Goal: Task Accomplishment & Management: Use online tool/utility

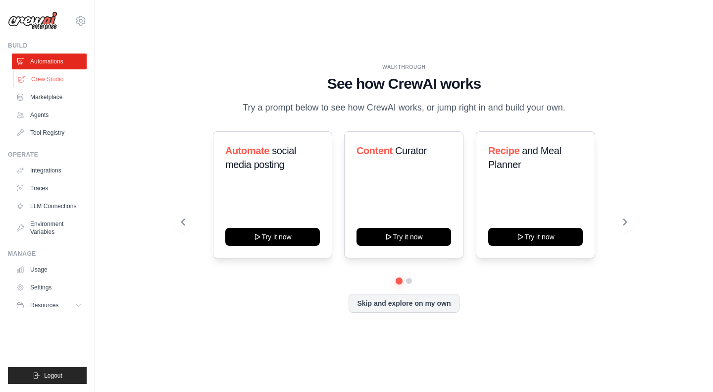
click at [65, 73] on link "Crew Studio" at bounding box center [50, 79] width 75 height 16
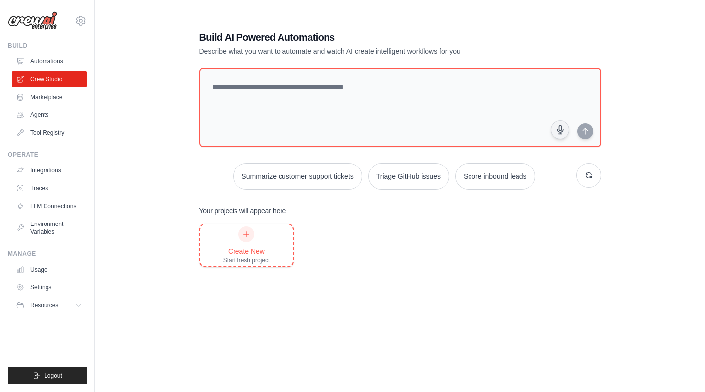
click at [256, 245] on div "Create New Start fresh project" at bounding box center [246, 245] width 47 height 38
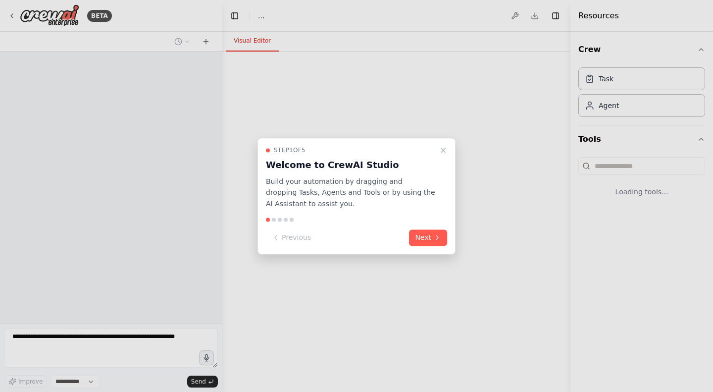
select select "****"
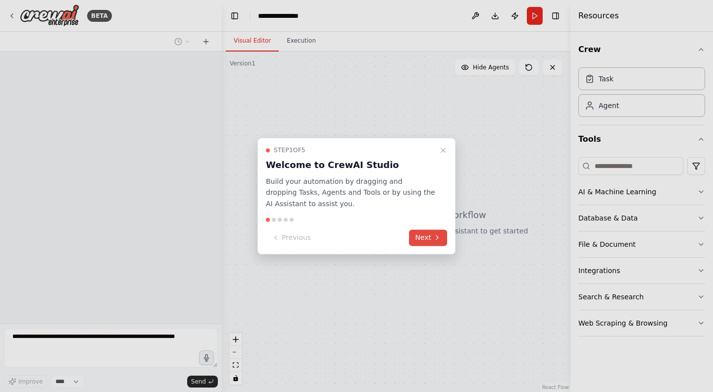
click at [422, 237] on button "Next" at bounding box center [428, 237] width 38 height 16
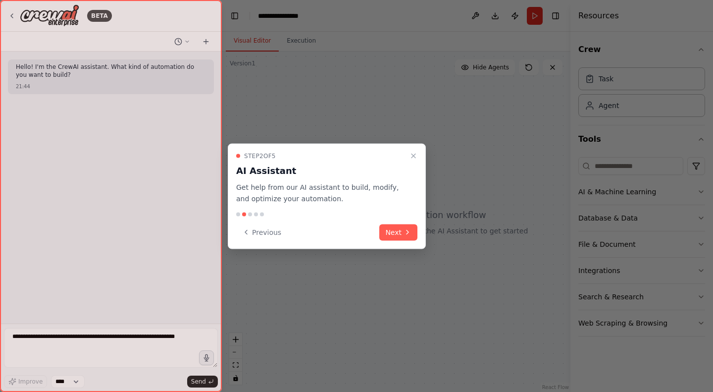
click at [422, 237] on div "Step 2 of 5 AI Assistant Get help from our AI assistant to build, modify, and o…" at bounding box center [327, 196] width 198 height 105
click at [410, 232] on icon at bounding box center [407, 232] width 8 height 8
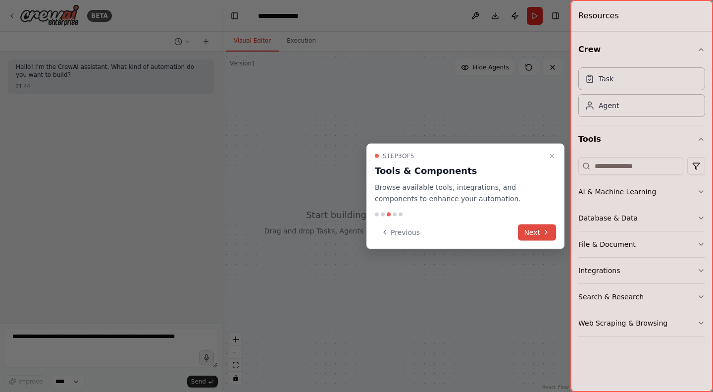
click at [523, 236] on button "Next" at bounding box center [537, 232] width 38 height 16
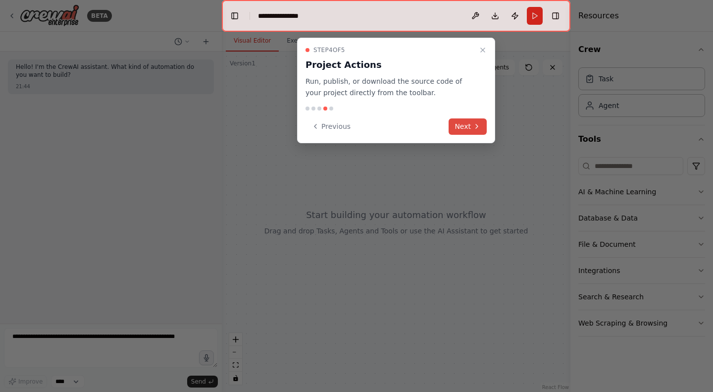
click at [461, 120] on button "Next" at bounding box center [468, 126] width 38 height 16
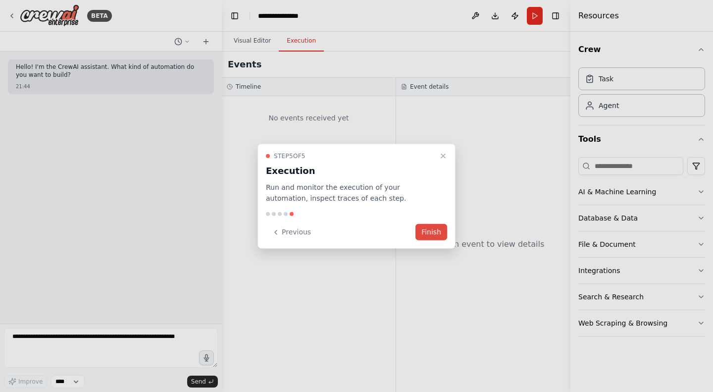
click at [424, 236] on button "Finish" at bounding box center [431, 232] width 32 height 16
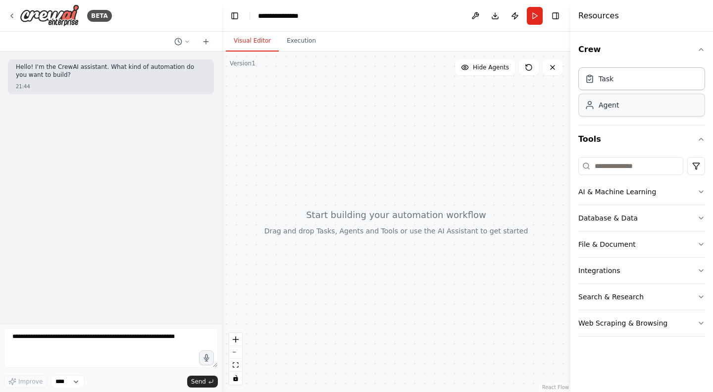
click at [628, 108] on div "Agent" at bounding box center [641, 105] width 127 height 23
click at [614, 172] on input at bounding box center [630, 166] width 105 height 18
click at [618, 105] on div "Agent" at bounding box center [641, 105] width 127 height 23
click at [143, 337] on textarea at bounding box center [111, 348] width 214 height 40
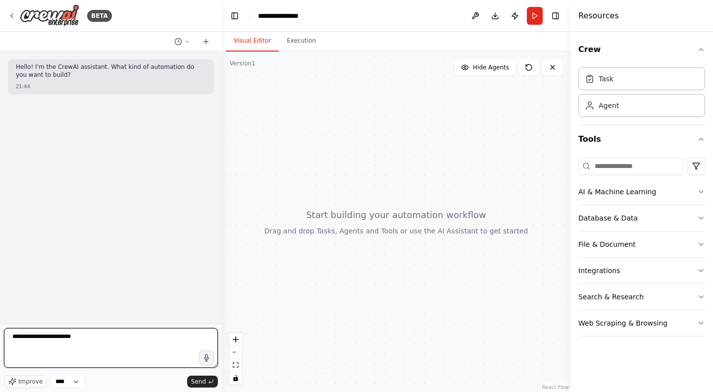
type textarea "**********"
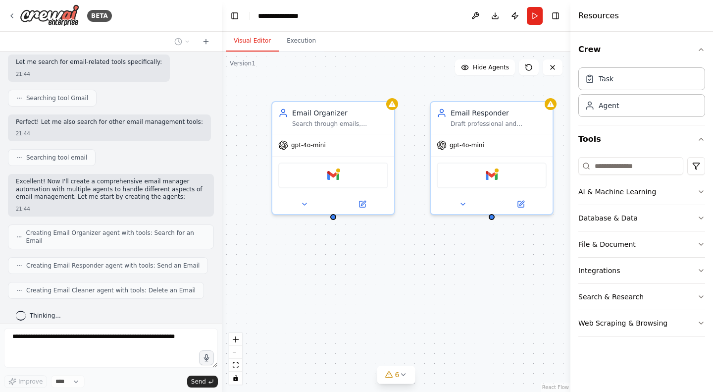
scroll to position [228, 0]
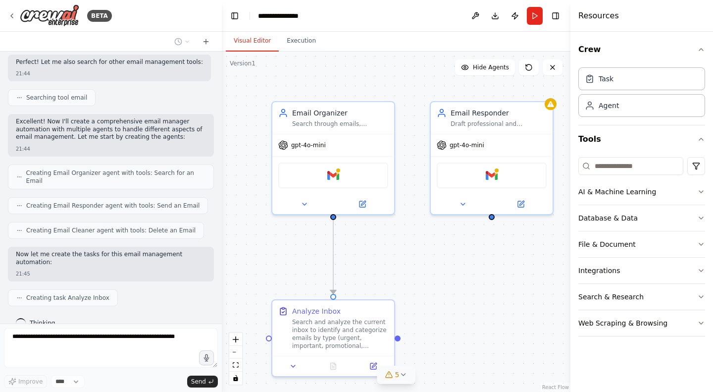
click at [389, 374] on icon at bounding box center [389, 374] width 8 height 8
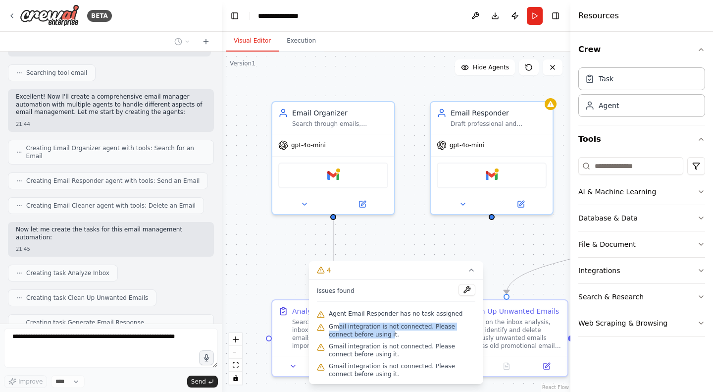
scroll to position [277, 0]
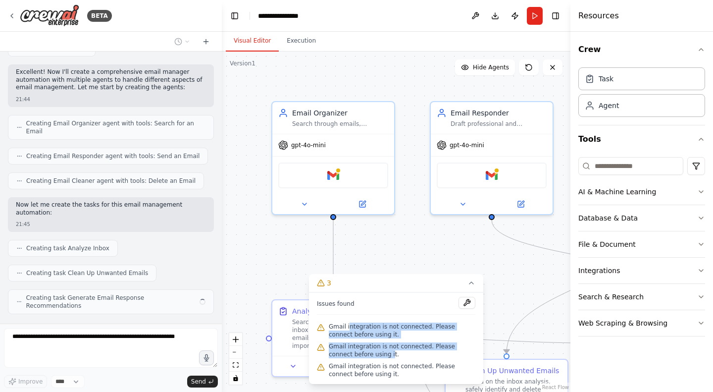
drag, startPoint x: 365, startPoint y: 336, endPoint x: 348, endPoint y: 326, distance: 19.7
click at [348, 326] on div "Issues found Gmail integration is not connected. Please connect before using it…" at bounding box center [396, 338] width 174 height 92
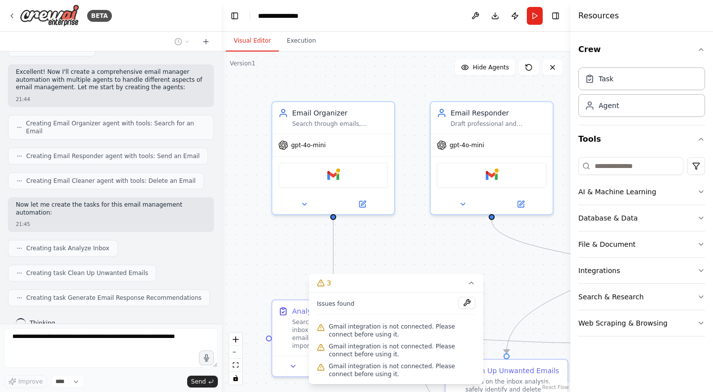
click at [384, 357] on span "Gmail integration is not connected. Please connect before using it." at bounding box center [402, 350] width 147 height 16
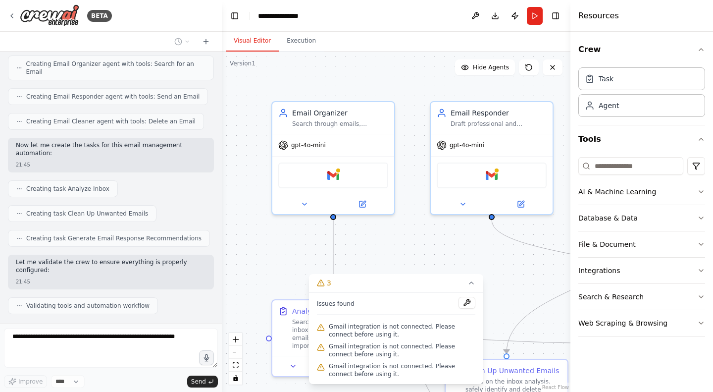
click at [418, 255] on div ".deletable-edge-delete-btn { width: 20px; height: 20px; border: 0px solid #ffff…" at bounding box center [396, 221] width 349 height 340
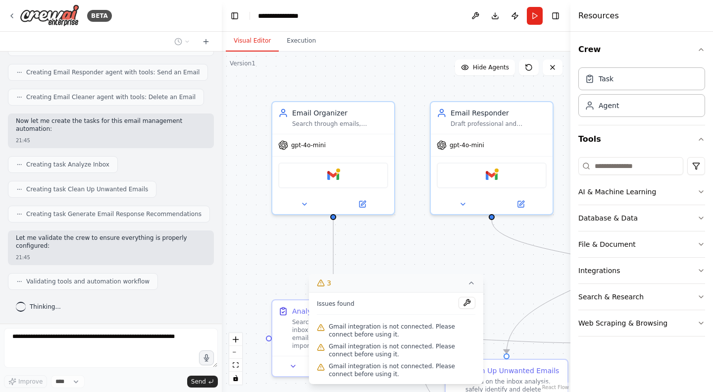
click at [473, 288] on button "3" at bounding box center [396, 283] width 174 height 18
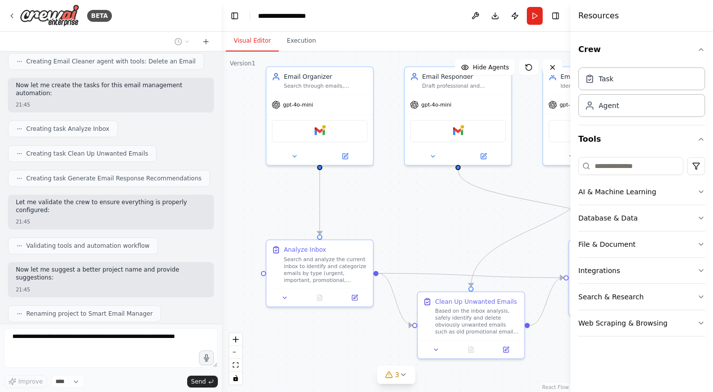
drag, startPoint x: 461, startPoint y: 235, endPoint x: 441, endPoint y: 205, distance: 36.1
click at [441, 205] on div ".deletable-edge-delete-btn { width: 20px; height: 20px; border: 0px solid #ffff…" at bounding box center [396, 221] width 349 height 340
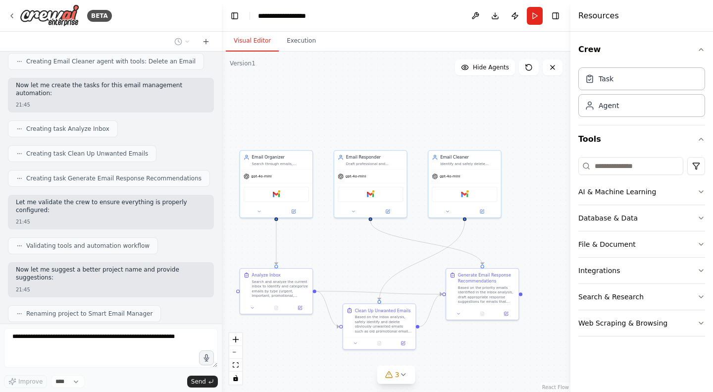
drag, startPoint x: 403, startPoint y: 204, endPoint x: 353, endPoint y: 229, distance: 55.6
click at [353, 229] on div ".deletable-edge-delete-btn { width: 20px; height: 20px; border: 0px solid #ffff…" at bounding box center [396, 221] width 349 height 340
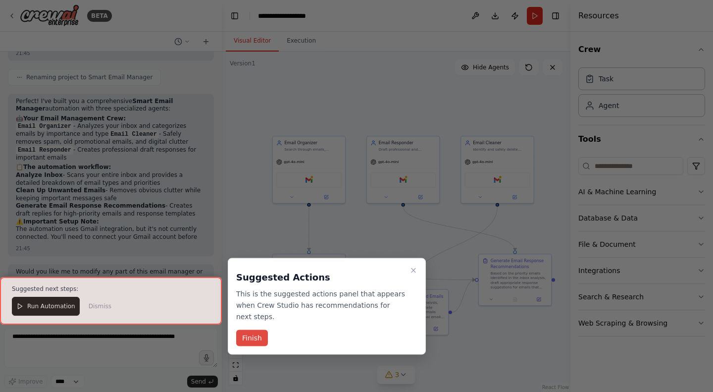
click at [252, 330] on button "Finish" at bounding box center [252, 338] width 32 height 16
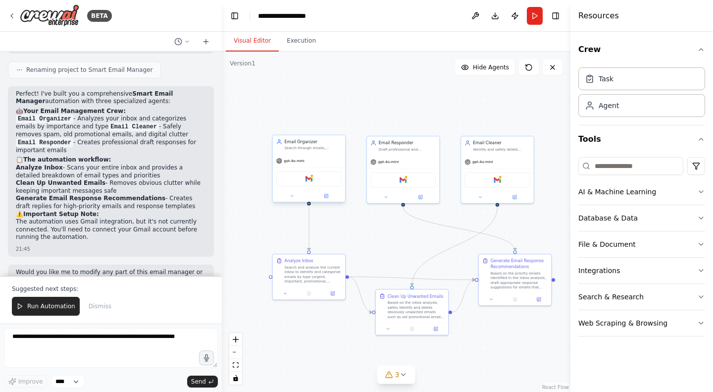
click at [325, 180] on div "Gmail" at bounding box center [308, 178] width 65 height 15
click at [323, 181] on div "Gmail" at bounding box center [308, 178] width 65 height 15
click at [298, 196] on button at bounding box center [291, 195] width 33 height 7
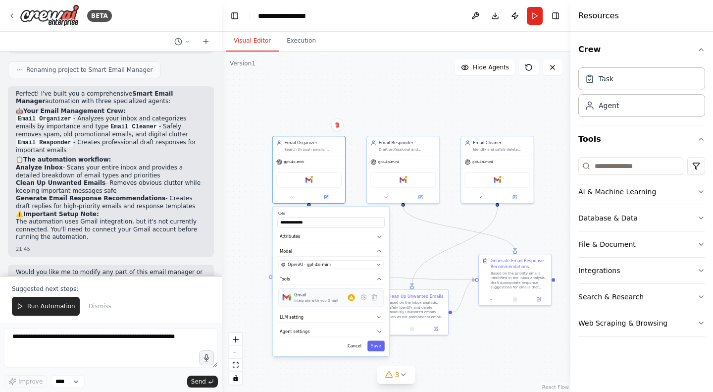
click at [367, 303] on div "Gmail Integrate with you Gmail" at bounding box center [331, 297] width 105 height 19
click at [363, 298] on icon at bounding box center [364, 297] width 2 height 2
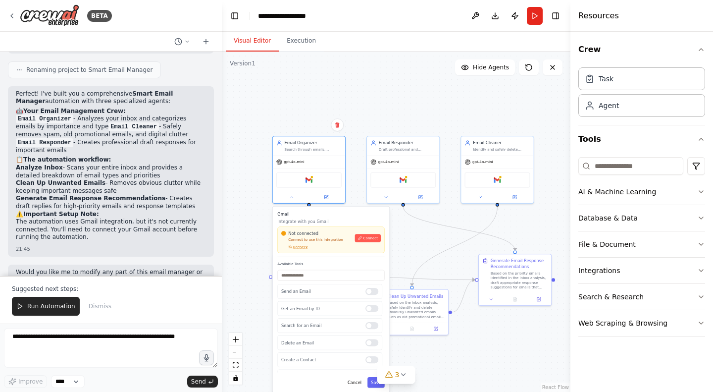
click at [363, 243] on div "Not connected Connect to use this integration Recheck Connect" at bounding box center [331, 239] width 100 height 19
click at [370, 240] on button "Connect" at bounding box center [368, 238] width 26 height 8
click at [368, 238] on span "Connect" at bounding box center [370, 238] width 15 height 5
